Goal: Information Seeking & Learning: Understand process/instructions

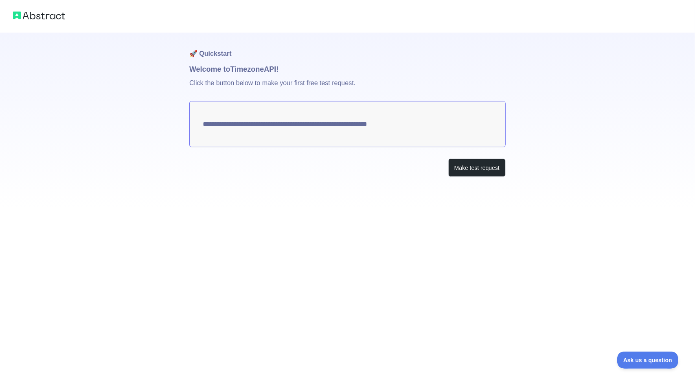
click at [432, 145] on textarea "**********" at bounding box center [347, 124] width 316 height 46
click at [419, 128] on textarea "**********" at bounding box center [347, 124] width 316 height 46
click at [459, 165] on button "Make test request" at bounding box center [476, 167] width 57 height 18
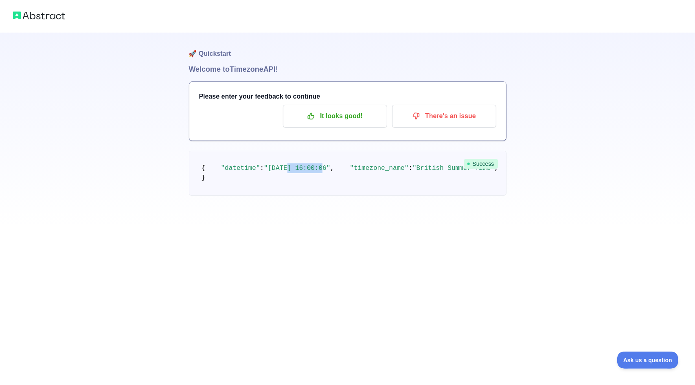
drag, startPoint x: 290, startPoint y: 179, endPoint x: 311, endPoint y: 178, distance: 20.8
click at [311, 172] on span ""[DATE] 16:00:06"" at bounding box center [297, 167] width 66 height 7
click at [318, 118] on p "It looks good!" at bounding box center [335, 116] width 92 height 14
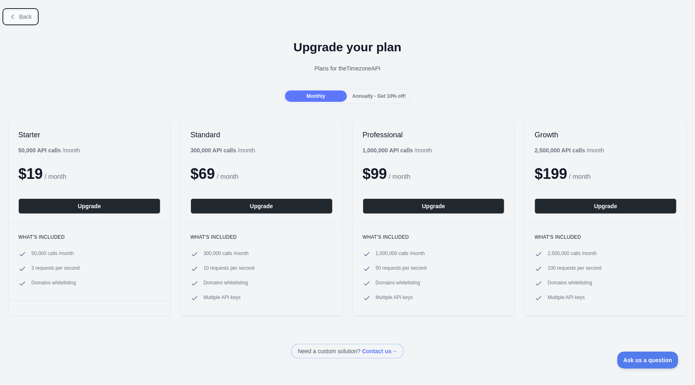
click at [21, 14] on span "Back" at bounding box center [25, 16] width 13 height 7
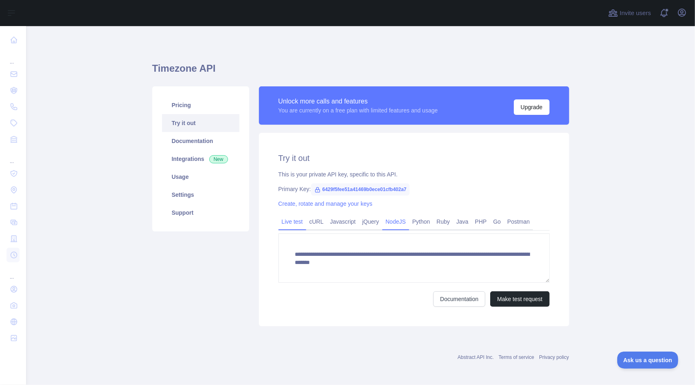
click at [393, 224] on link "NodeJS" at bounding box center [395, 221] width 27 height 13
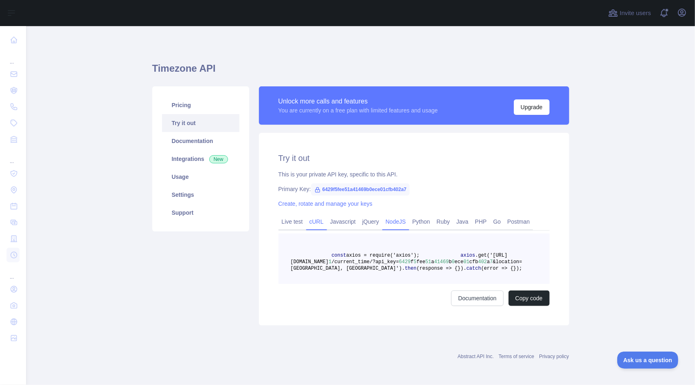
click at [306, 223] on link "cURL" at bounding box center [316, 221] width 21 height 13
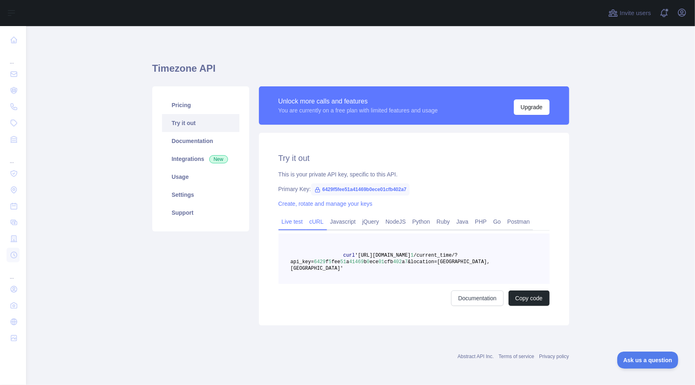
click at [292, 222] on link "Live test" at bounding box center [292, 221] width 28 height 13
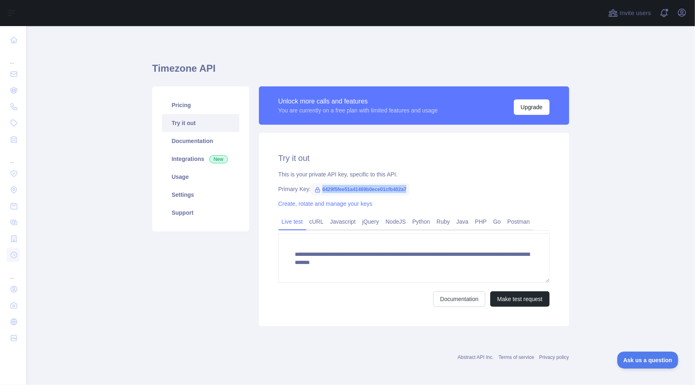
drag, startPoint x: 317, startPoint y: 189, endPoint x: 402, endPoint y: 188, distance: 85.5
click at [402, 188] on span "6429f5fee51a41469b0ece01cfb402a7" at bounding box center [360, 189] width 99 height 12
copy span "6429f5fee51a41469b0ece01cfb402a7"
